Goal: Task Accomplishment & Management: Use online tool/utility

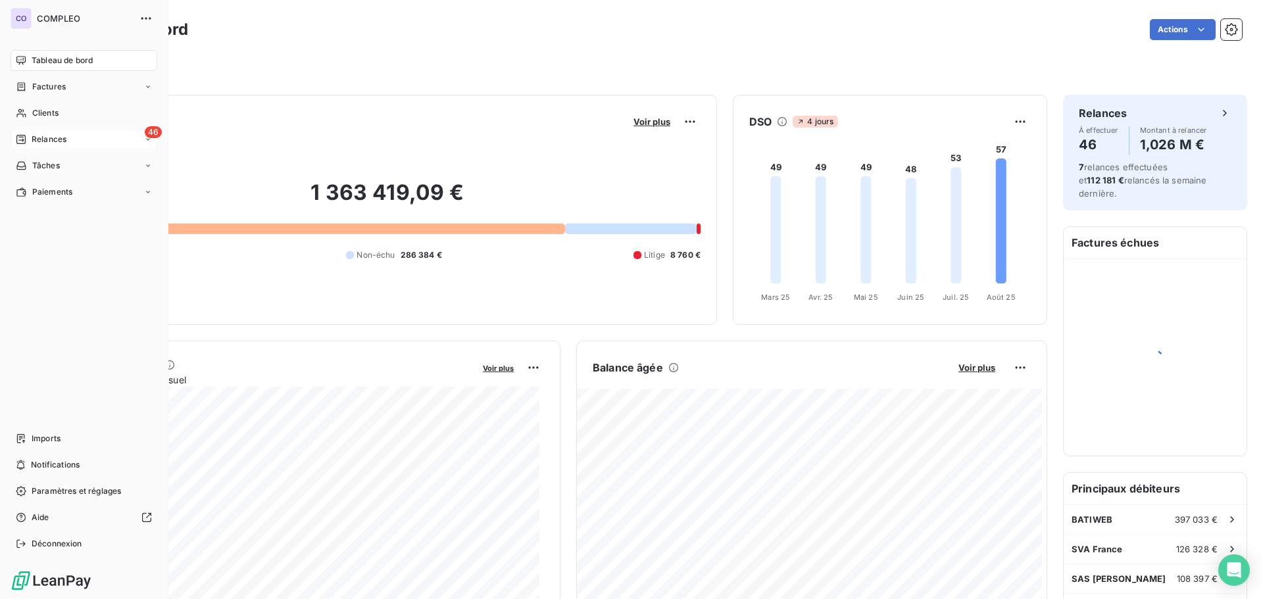
click at [34, 140] on span "Relances" at bounding box center [49, 139] width 35 height 12
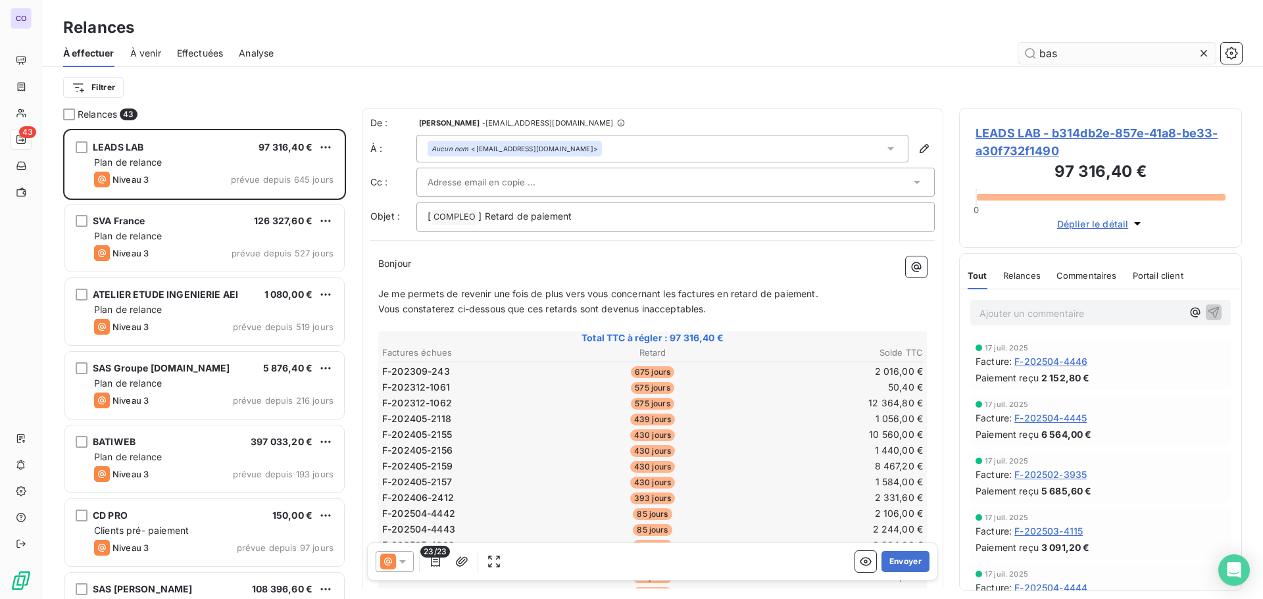
scroll to position [460, 273]
type input "base"
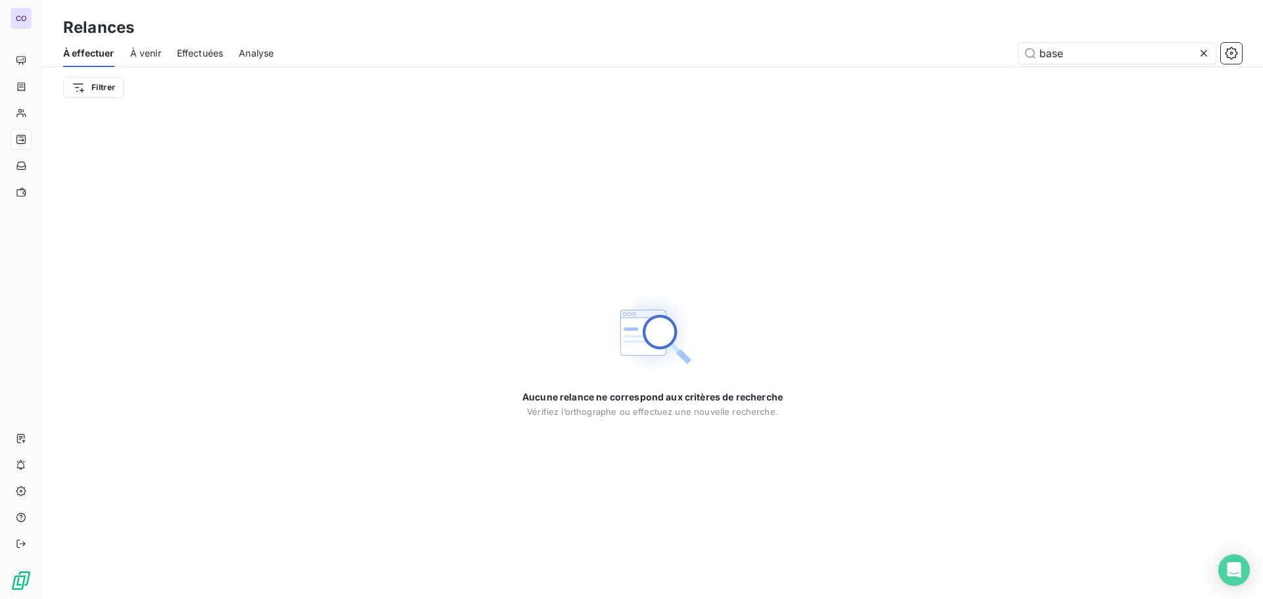
click at [148, 54] on span "À venir" at bounding box center [145, 53] width 31 height 13
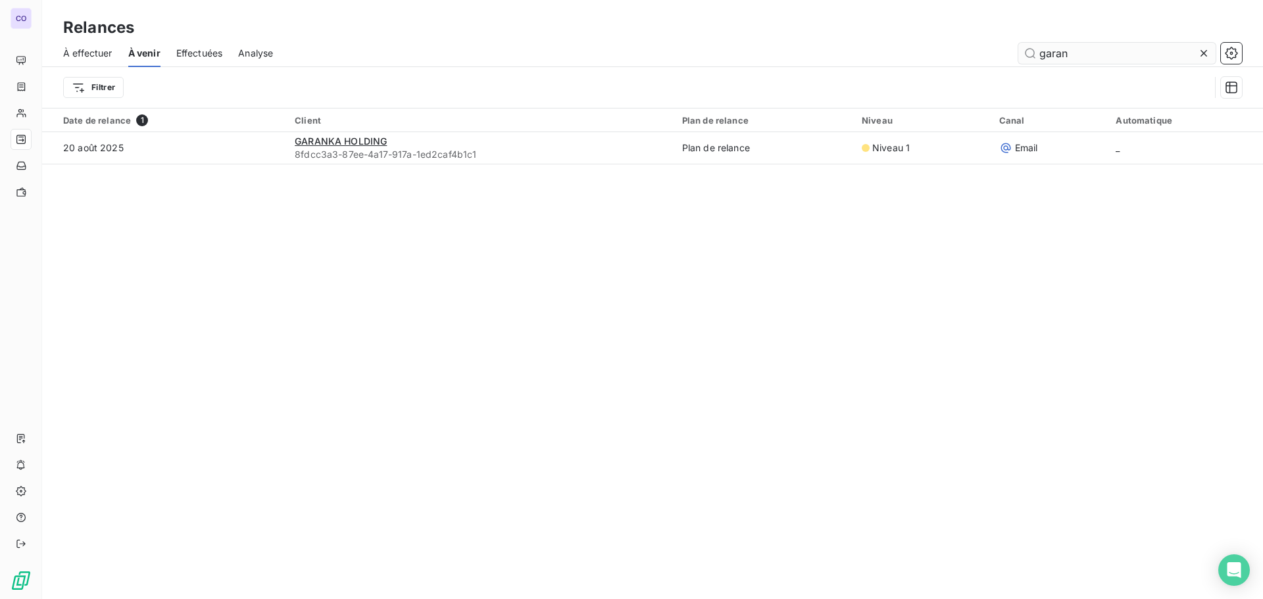
click at [1157, 55] on input "garan" at bounding box center [1116, 53] width 197 height 21
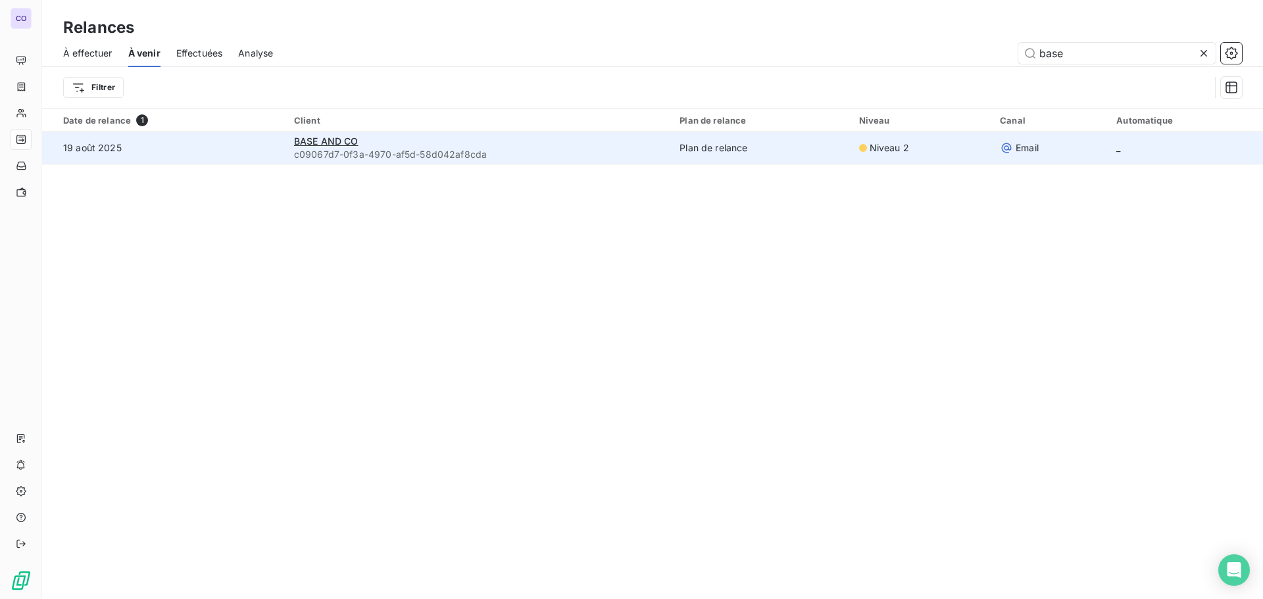
type input "base"
click at [391, 155] on span "c09067d7-0f3a-4970-af5d-58d042af8cda" at bounding box center [479, 154] width 370 height 13
click at [333, 143] on span "BASE AND CO" at bounding box center [326, 140] width 64 height 11
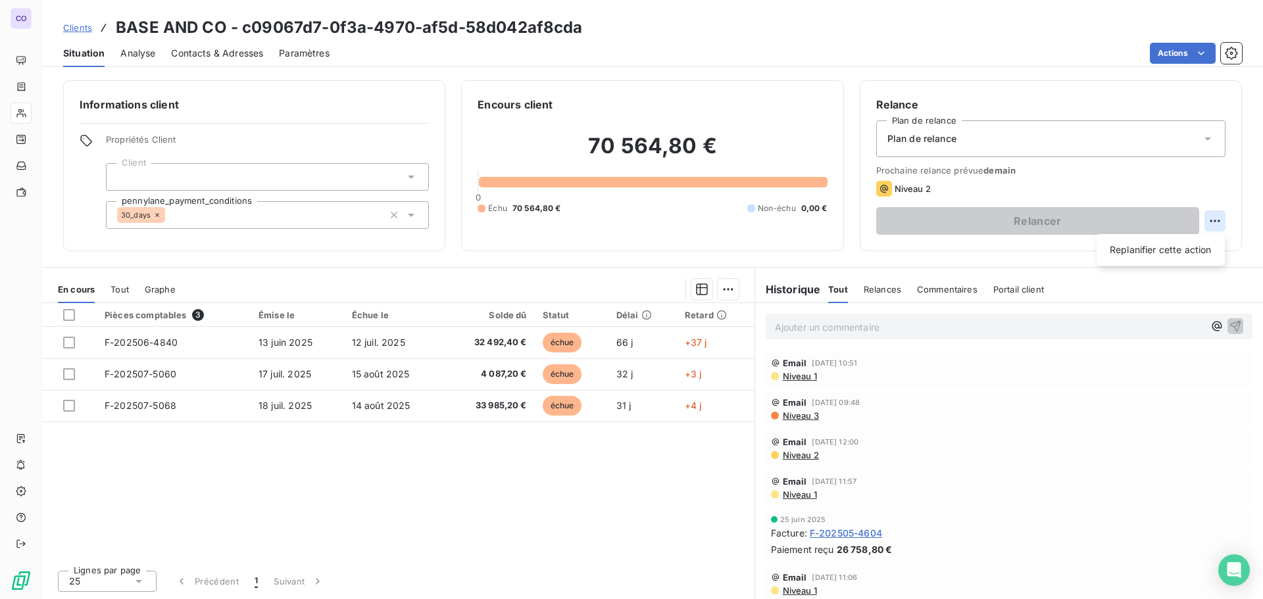
click at [1213, 219] on html "CO Clients BASE AND CO - c09067d7-0f3a-4970-af5d-58d042af8cda Situation Analyse…" at bounding box center [631, 299] width 1263 height 599
click at [1053, 174] on html "CO Clients BASE AND CO - c09067d7-0f3a-4970-af5d-58d042af8cda Situation Analyse…" at bounding box center [631, 299] width 1263 height 599
click at [1212, 218] on html "CO Clients BASE AND CO - c09067d7-0f3a-4970-af5d-58d042af8cda Situation Analyse…" at bounding box center [631, 299] width 1263 height 599
click at [1201, 249] on div "Replanifier cette action" at bounding box center [1160, 249] width 118 height 21
select select "7"
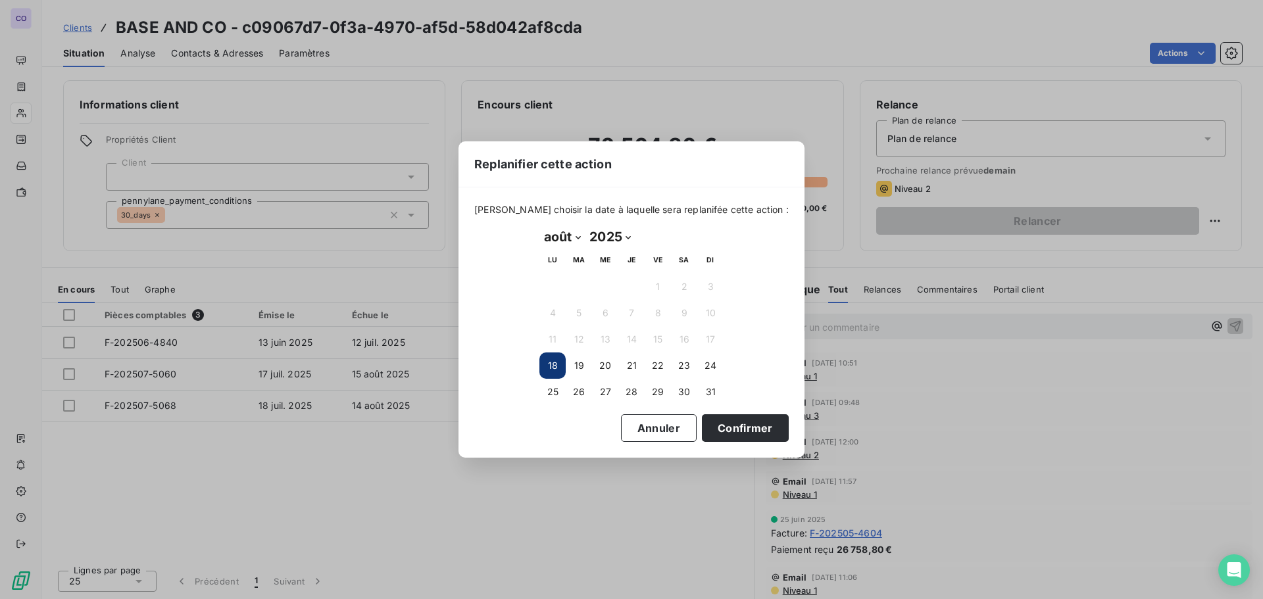
click at [554, 360] on button "18" at bounding box center [552, 365] width 26 height 26
click at [719, 424] on button "Confirmer" at bounding box center [745, 428] width 87 height 28
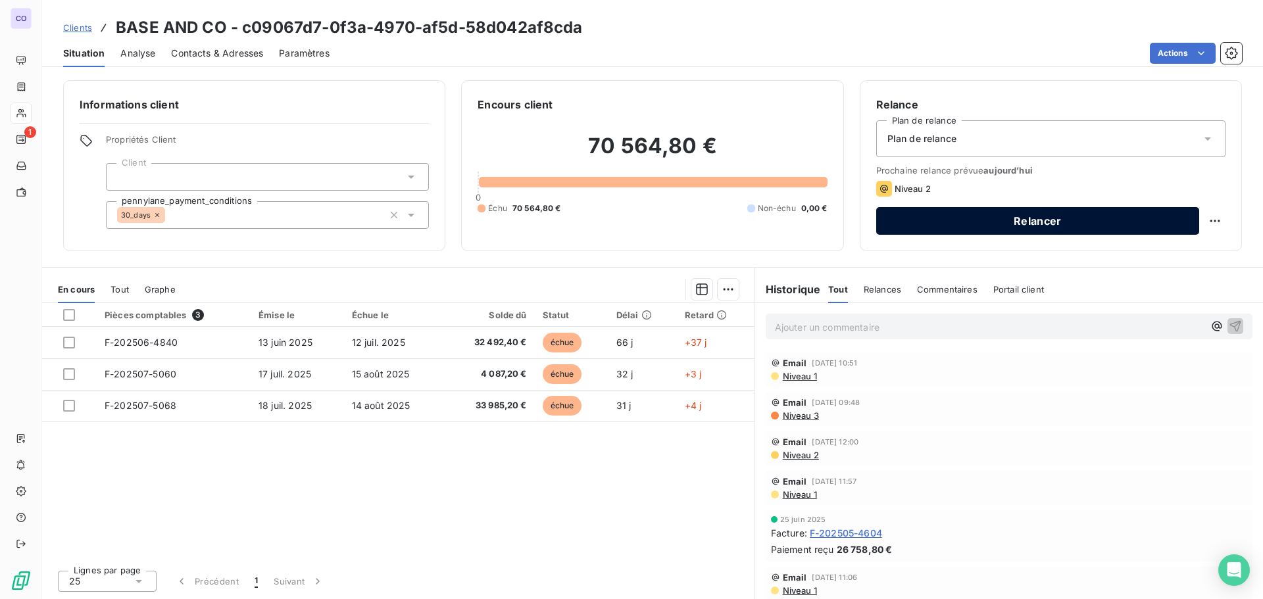
click at [1015, 222] on button "Relancer" at bounding box center [1037, 221] width 323 height 28
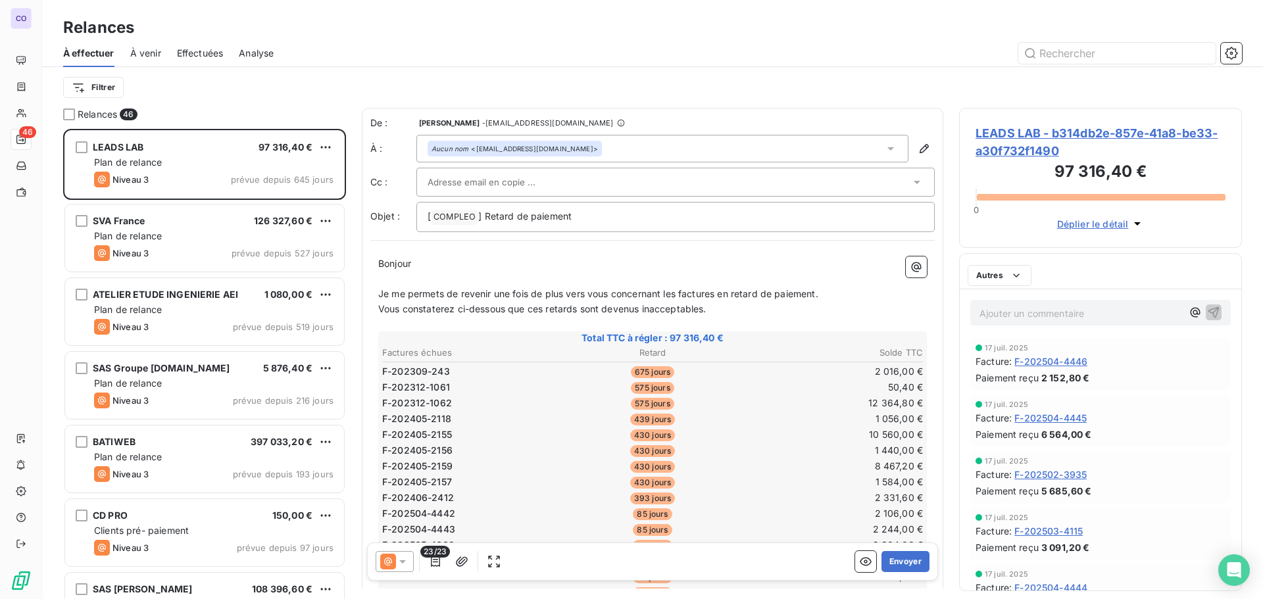
scroll to position [460, 273]
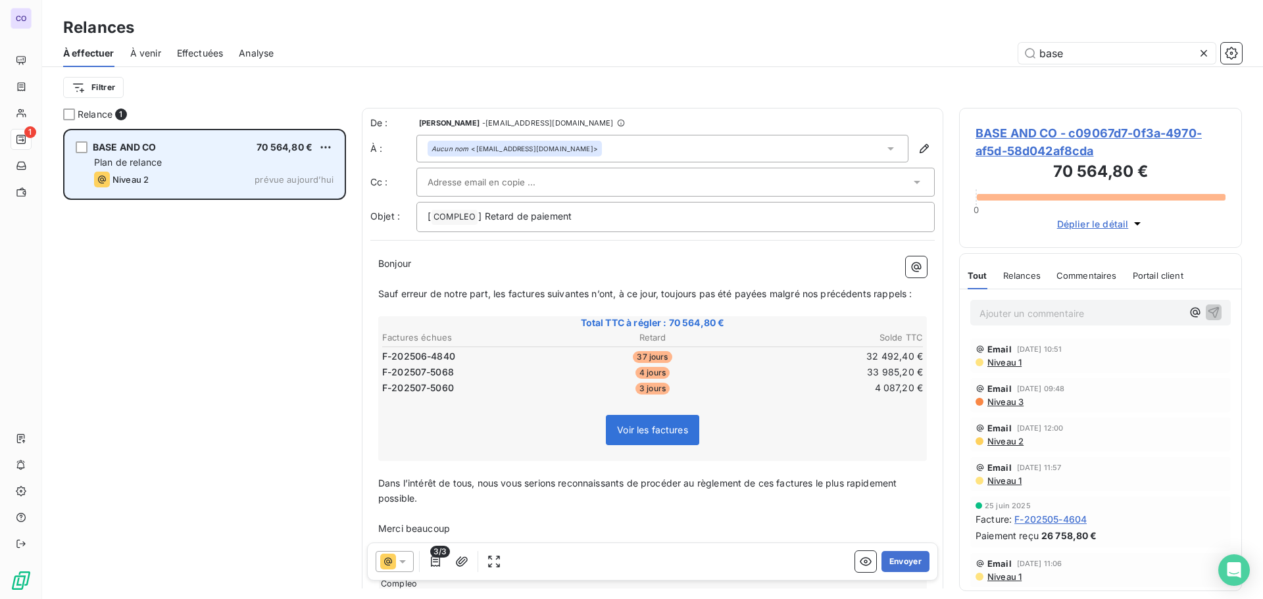
type input "base"
click at [159, 156] on div "Plan de relance" at bounding box center [213, 162] width 239 height 13
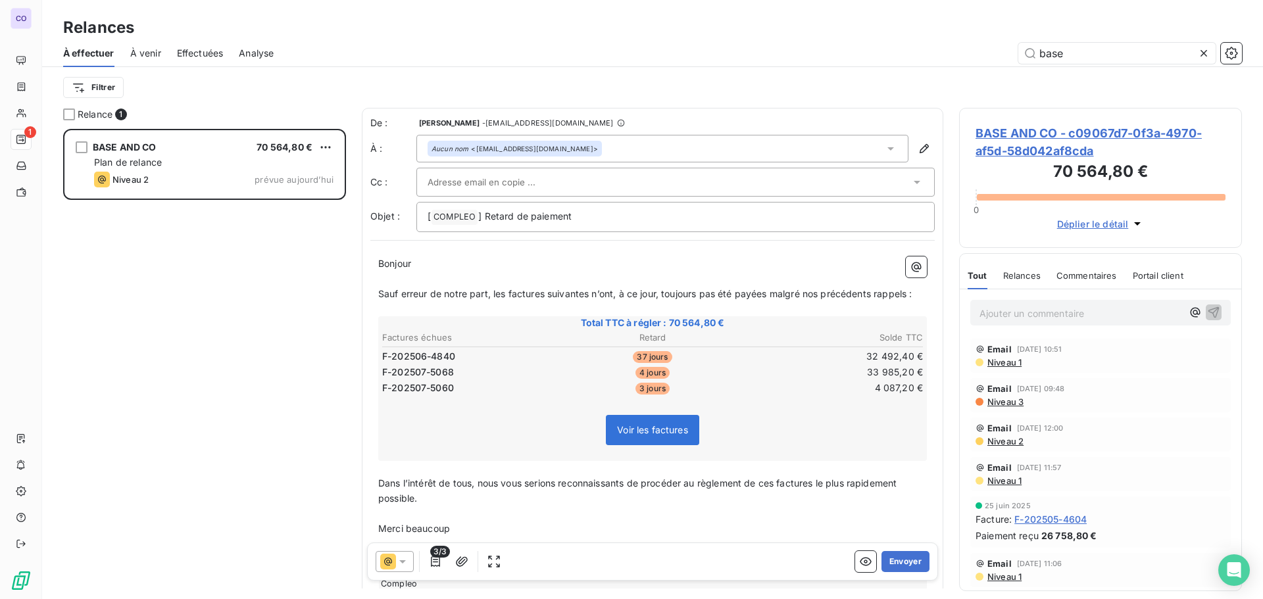
click at [398, 556] on icon at bounding box center [402, 561] width 13 height 13
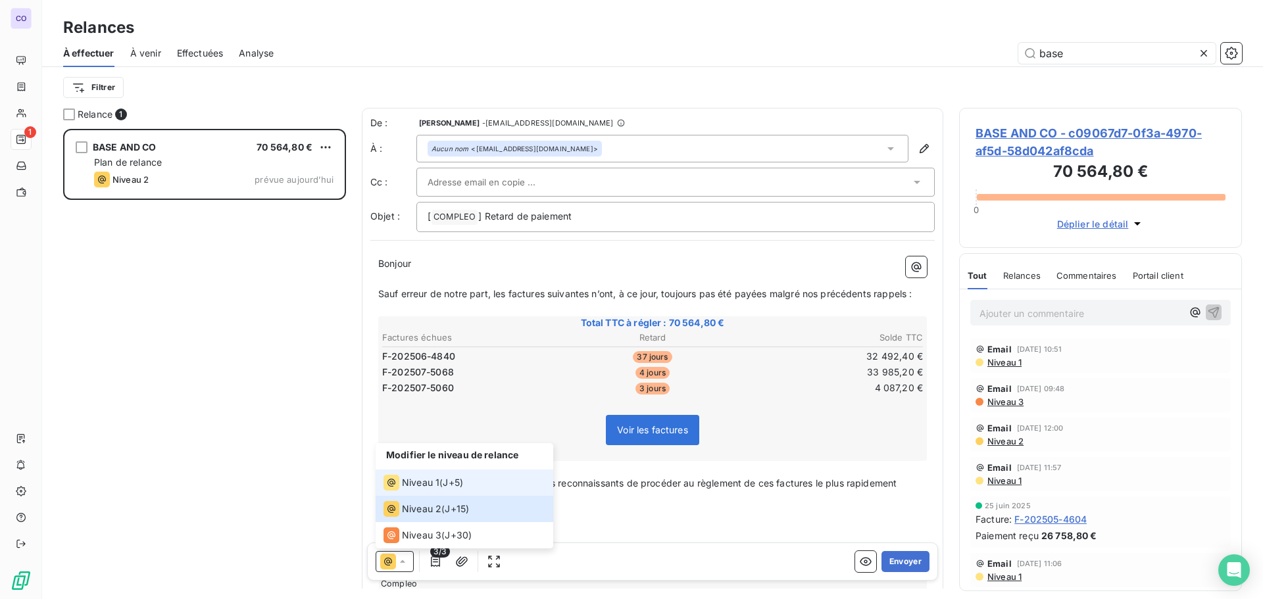
click at [411, 475] on div "Niveau 1" at bounding box center [411, 483] width 56 height 16
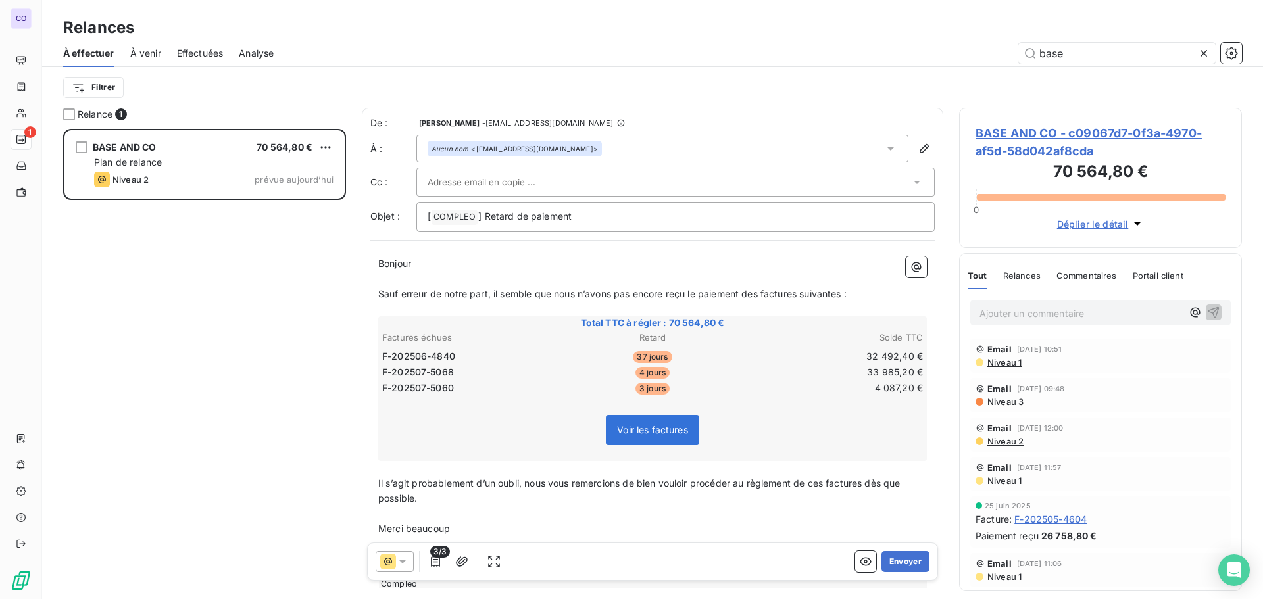
click at [461, 179] on input "text" at bounding box center [497, 182] width 141 height 20
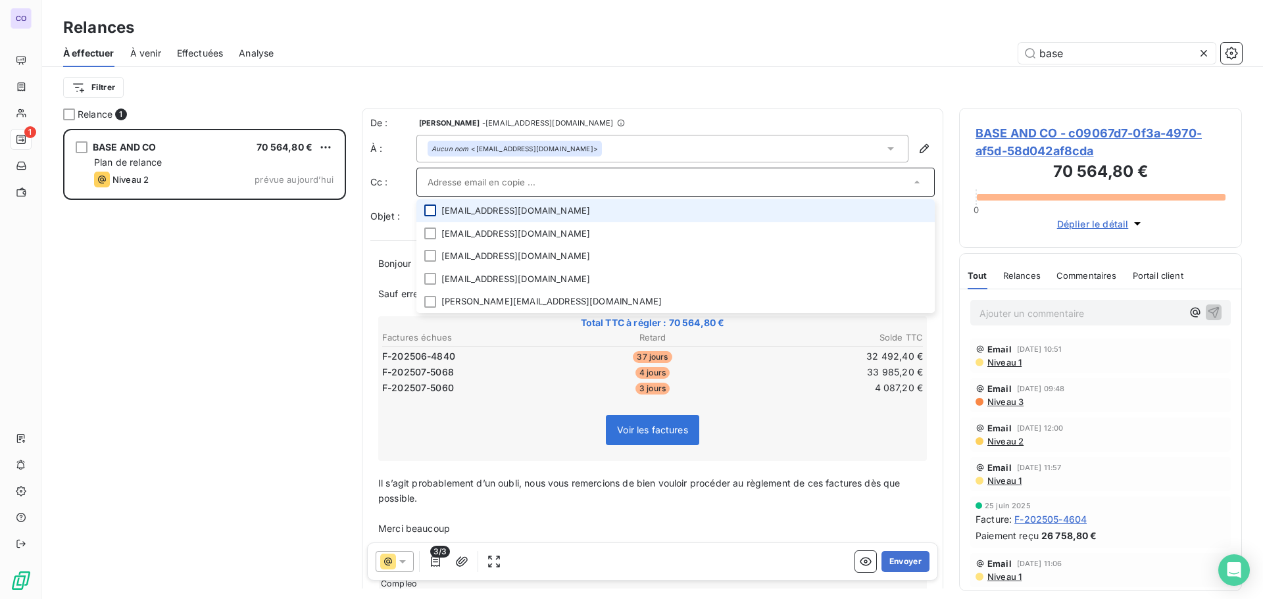
click at [431, 213] on div at bounding box center [430, 211] width 12 height 12
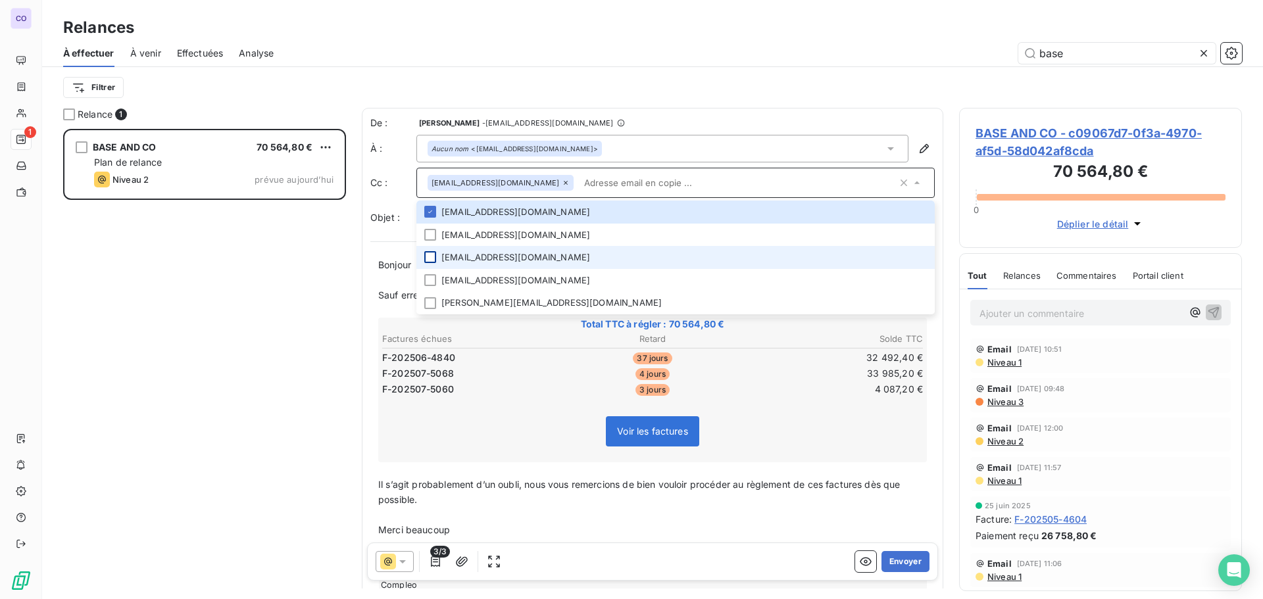
click at [430, 260] on div at bounding box center [430, 257] width 12 height 12
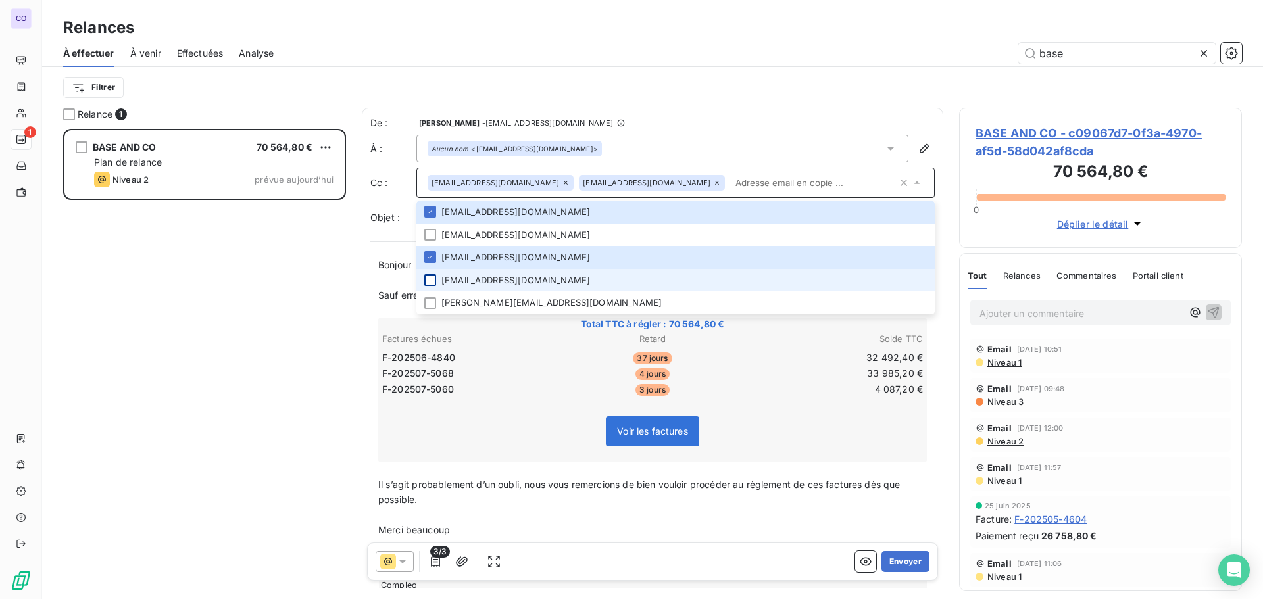
click at [429, 284] on div at bounding box center [430, 280] width 12 height 12
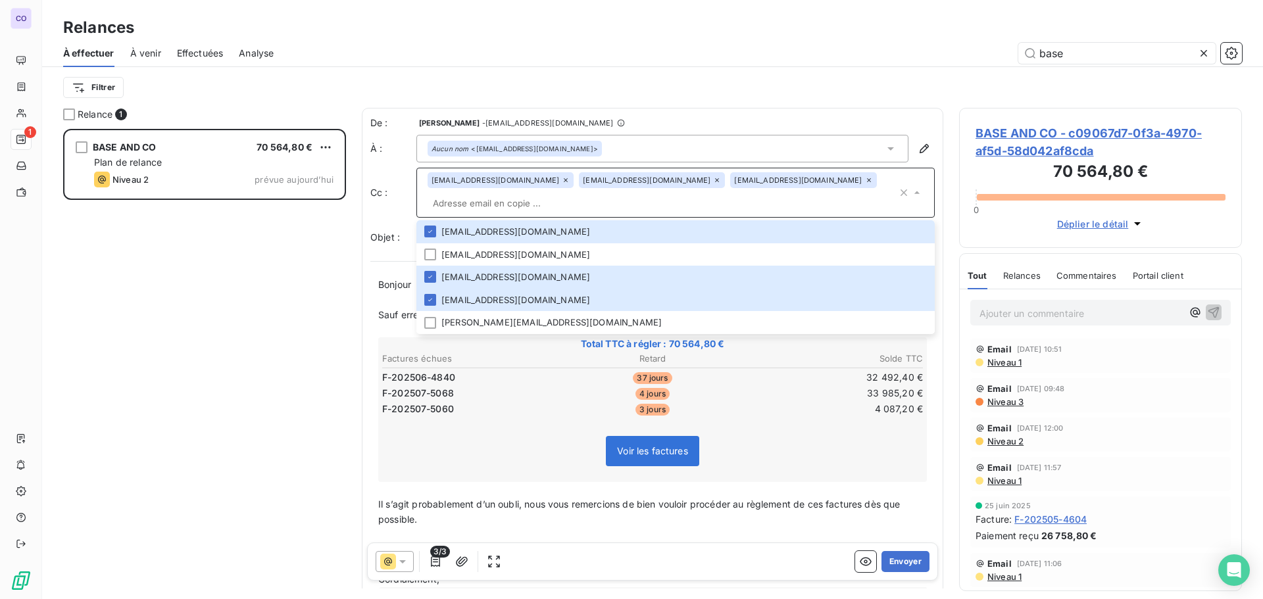
click at [343, 337] on div "BASE AND CO 70 564,80 € Plan de relance Niveau 2 prévue [DATE]" at bounding box center [204, 364] width 283 height 470
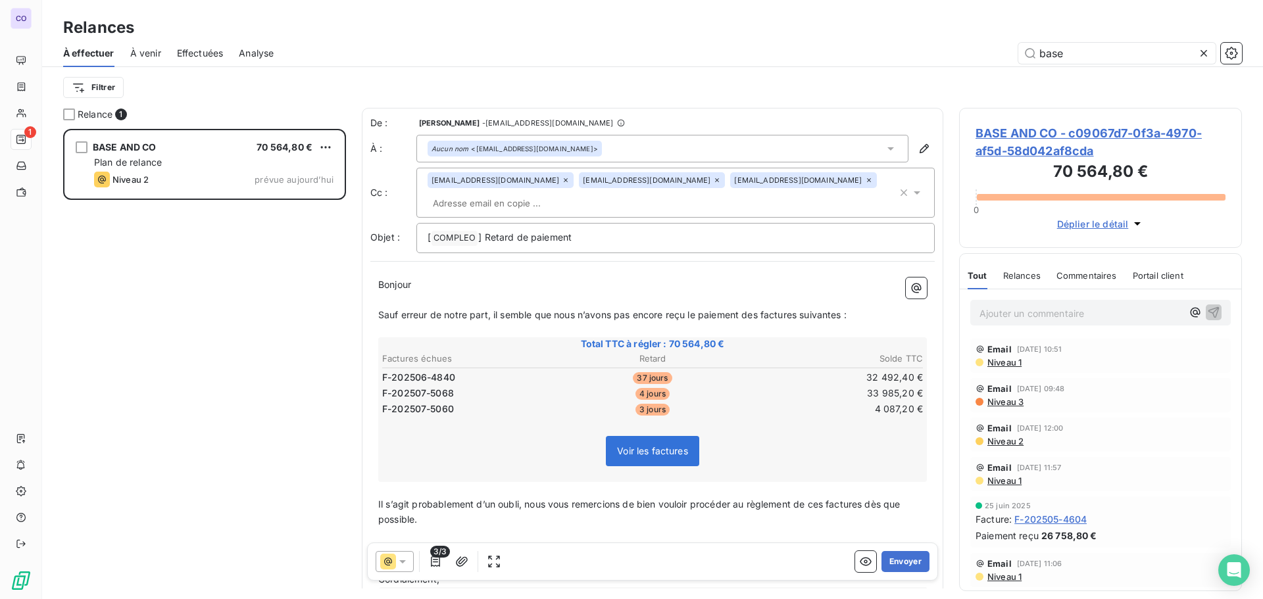
click at [419, 285] on p "Bonjour ﻿ ﻿ ﻿" at bounding box center [652, 285] width 548 height 15
click at [410, 281] on span "Bonjour" at bounding box center [394, 284] width 33 height 11
click at [209, 365] on div "BASE AND CO 70 564,80 € Plan de relance Niveau 2 prévue [DATE]" at bounding box center [204, 364] width 283 height 470
click at [404, 560] on icon at bounding box center [402, 561] width 7 height 3
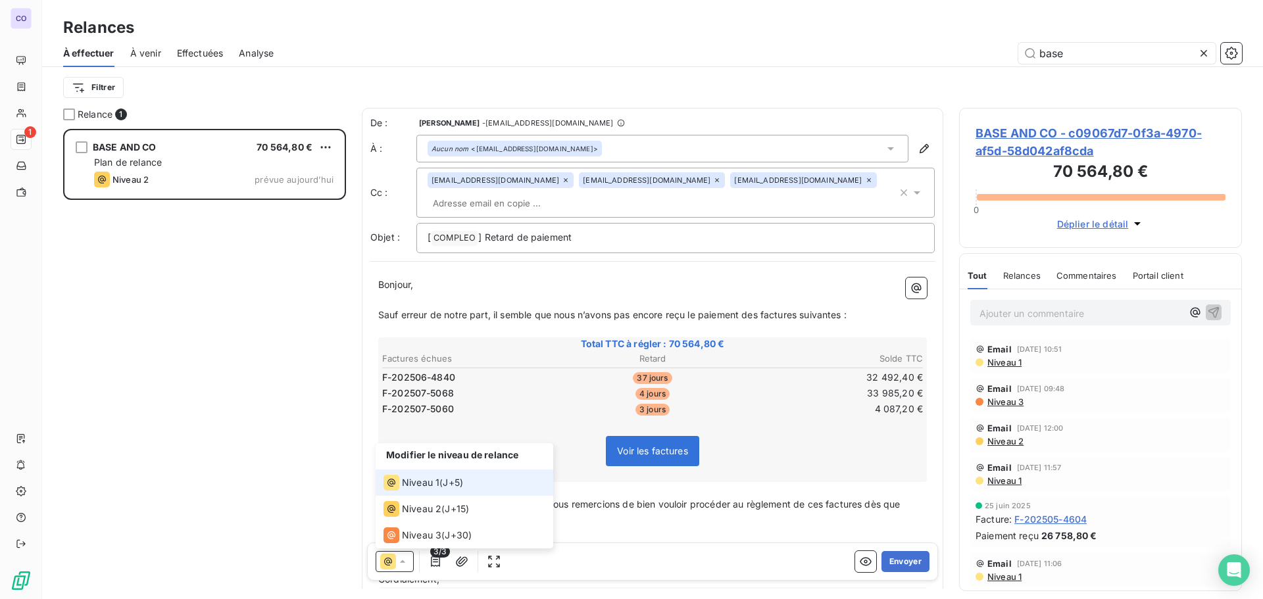
click at [404, 560] on icon at bounding box center [402, 561] width 13 height 13
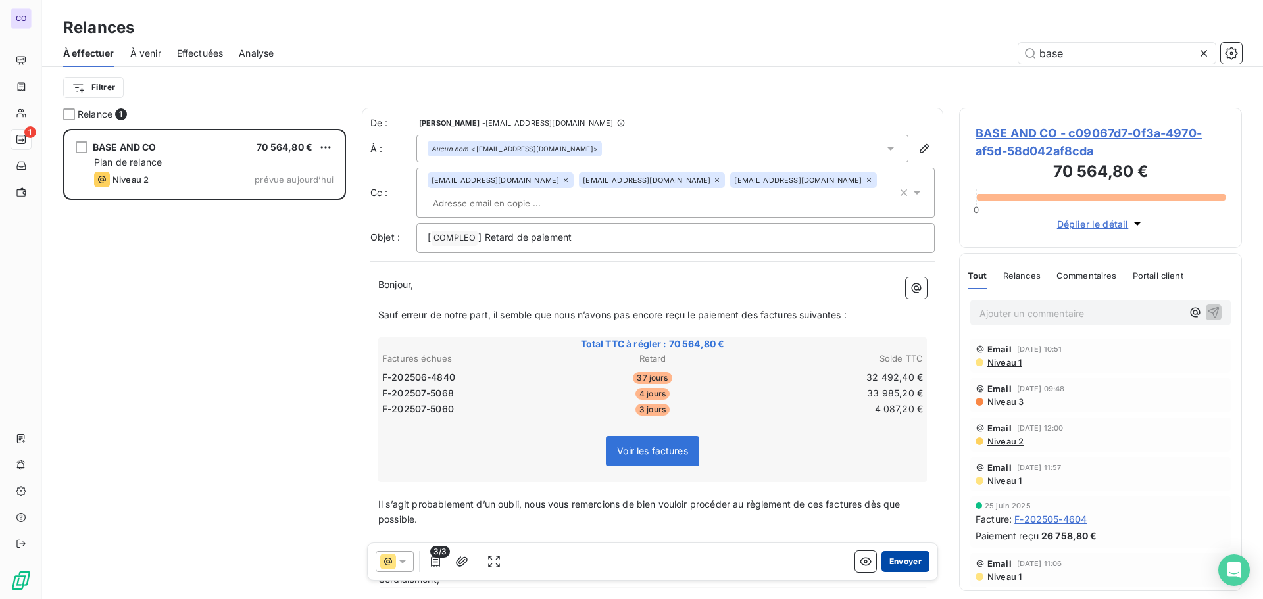
click at [896, 562] on button "Envoyer" at bounding box center [905, 561] width 48 height 21
